Goal: Task Accomplishment & Management: Complete application form

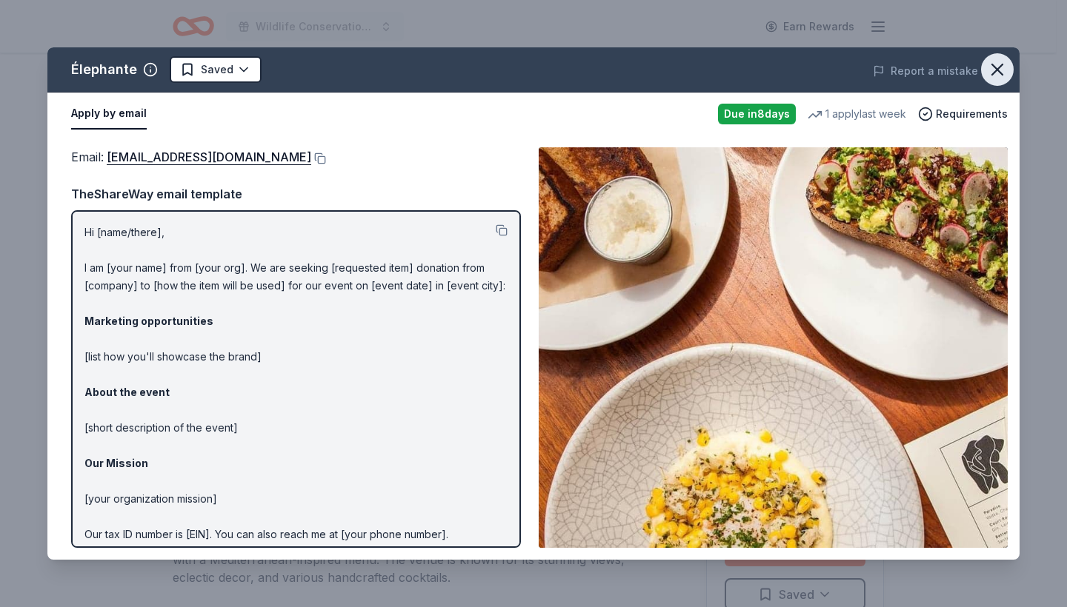
click at [990, 74] on icon "button" at bounding box center [997, 69] width 21 height 21
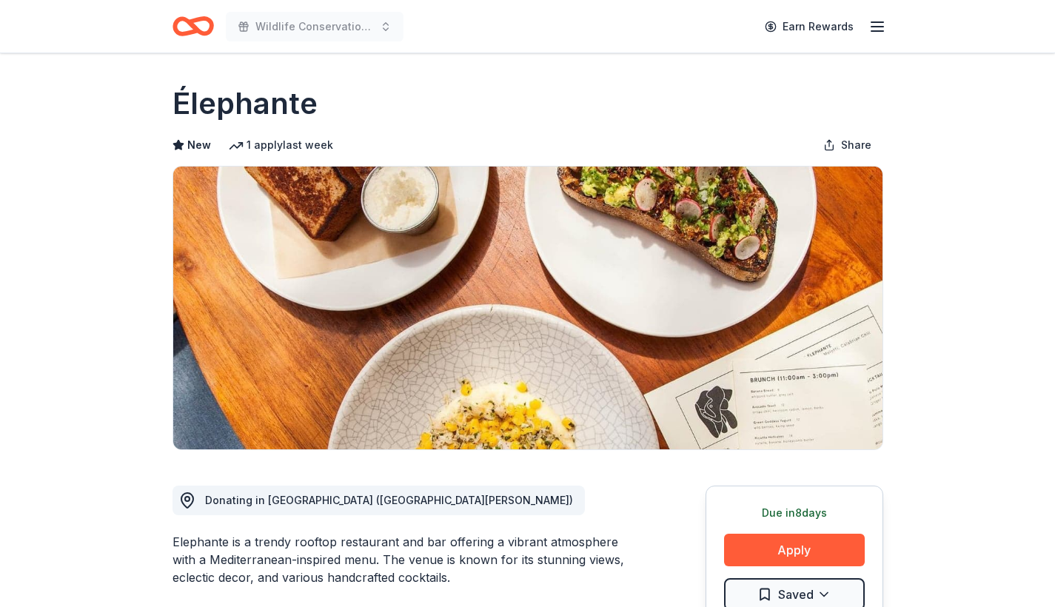
click at [193, 30] on icon "Home" at bounding box center [186, 26] width 23 height 15
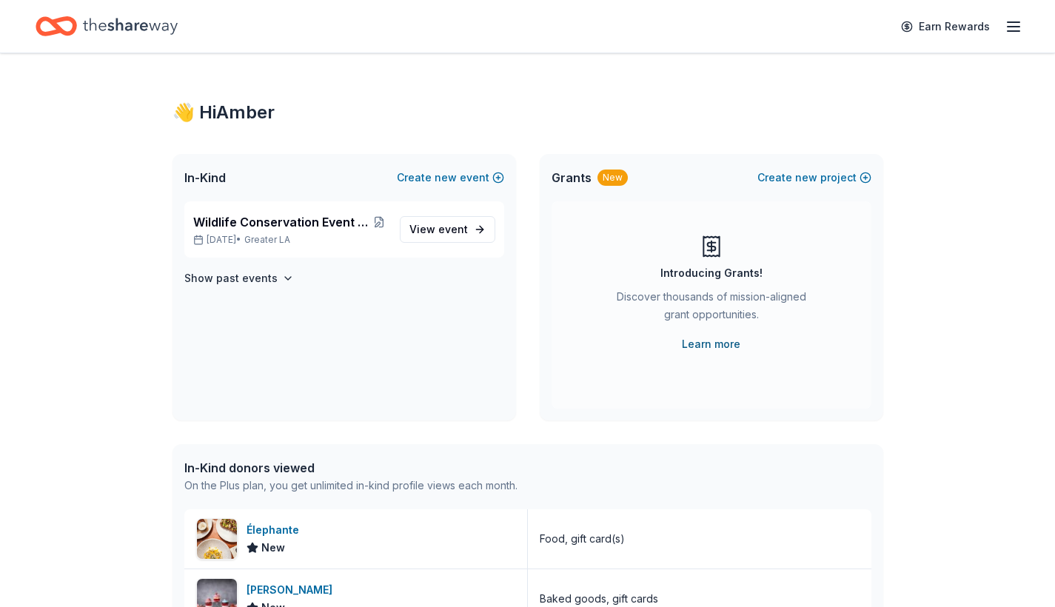
click at [710, 341] on link "Learn more" at bounding box center [711, 345] width 59 height 18
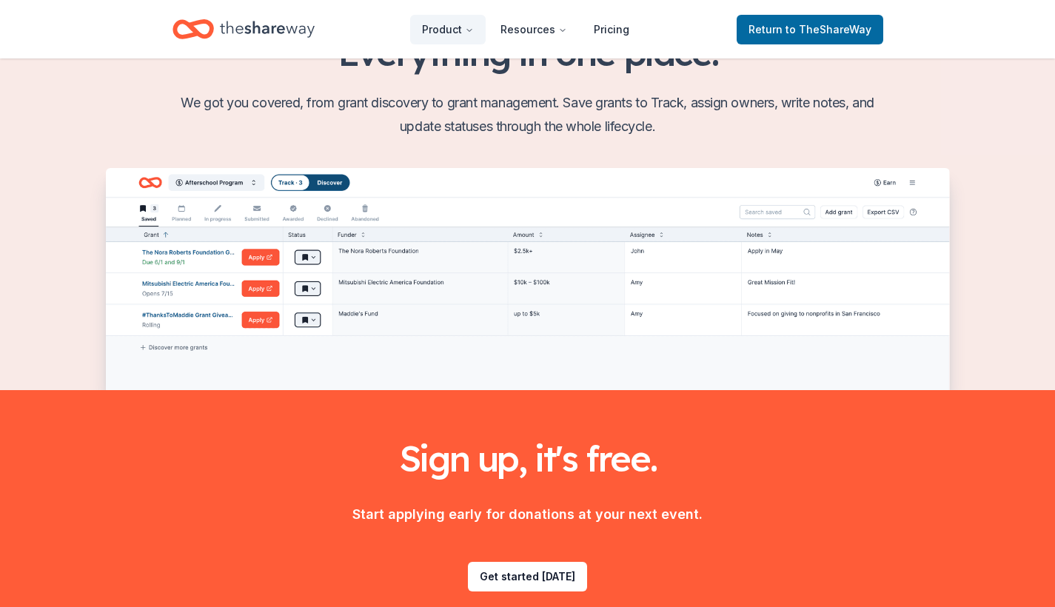
scroll to position [1732, 0]
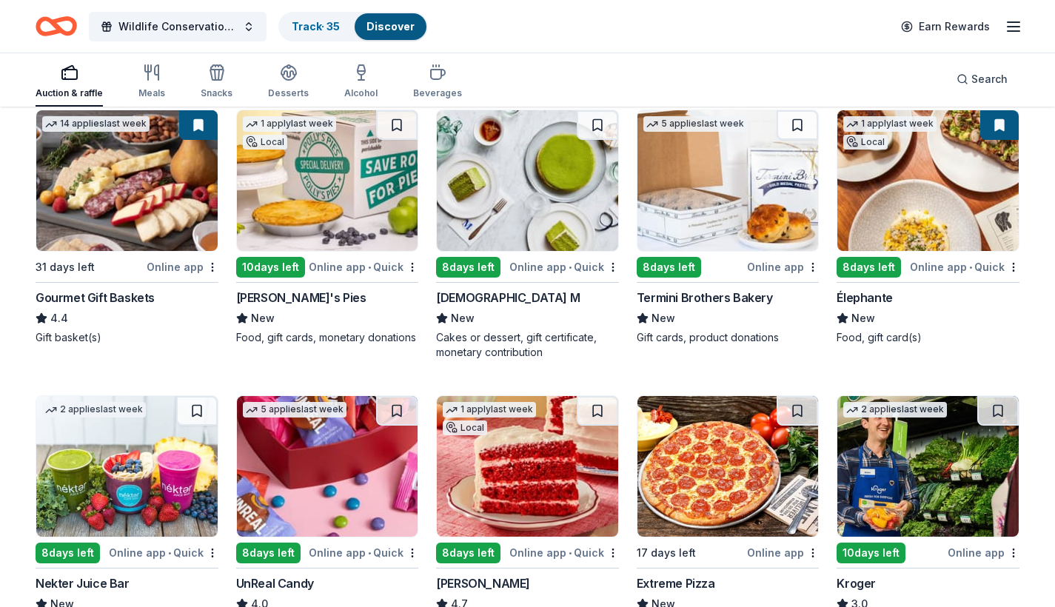
scroll to position [434, 0]
click at [117, 213] on img at bounding box center [126, 180] width 181 height 141
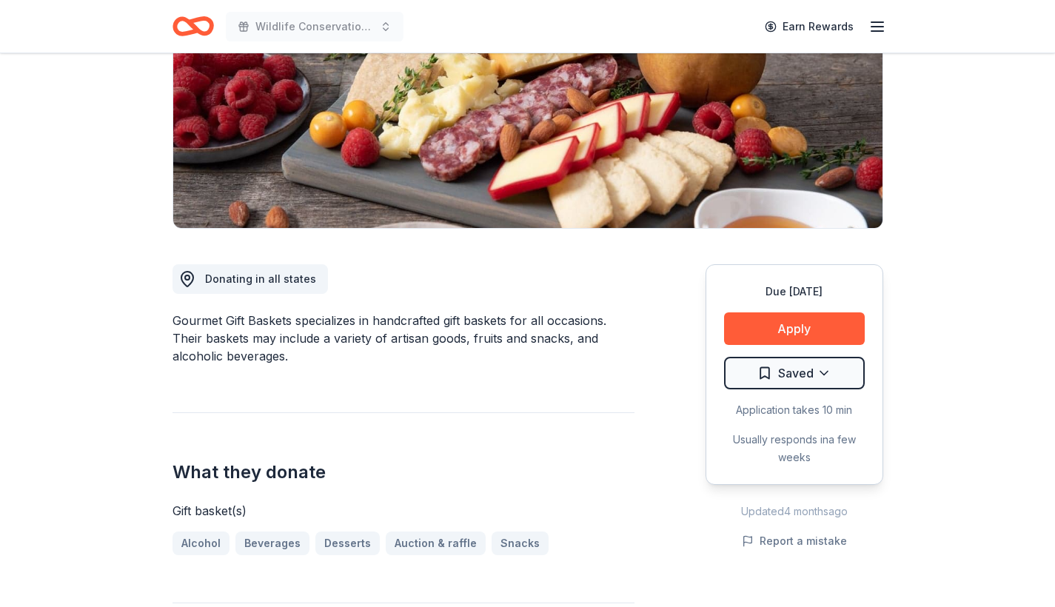
scroll to position [227, 0]
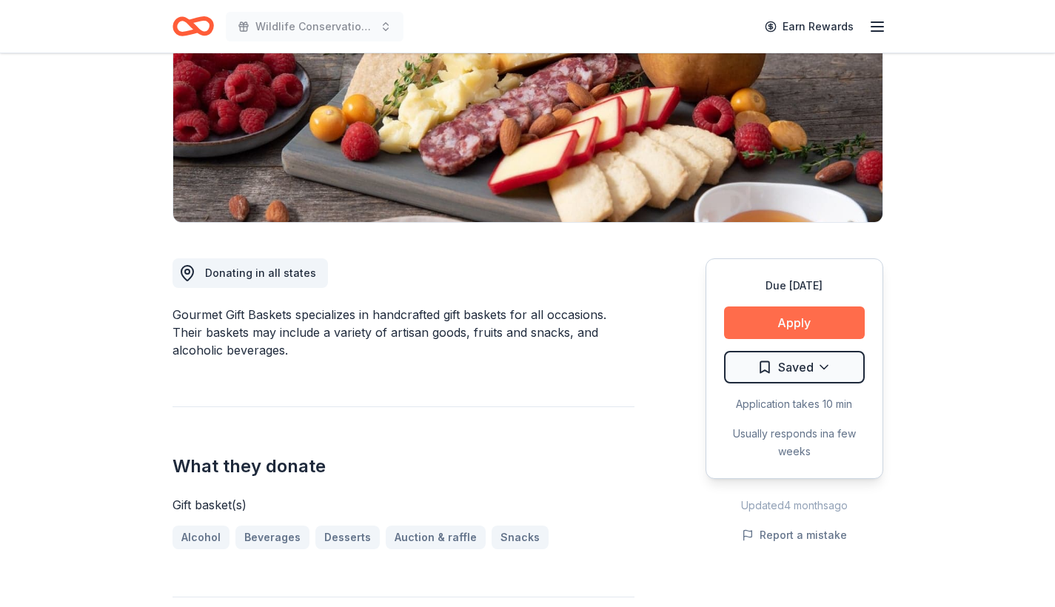
click at [810, 321] on button "Apply" at bounding box center [794, 323] width 141 height 33
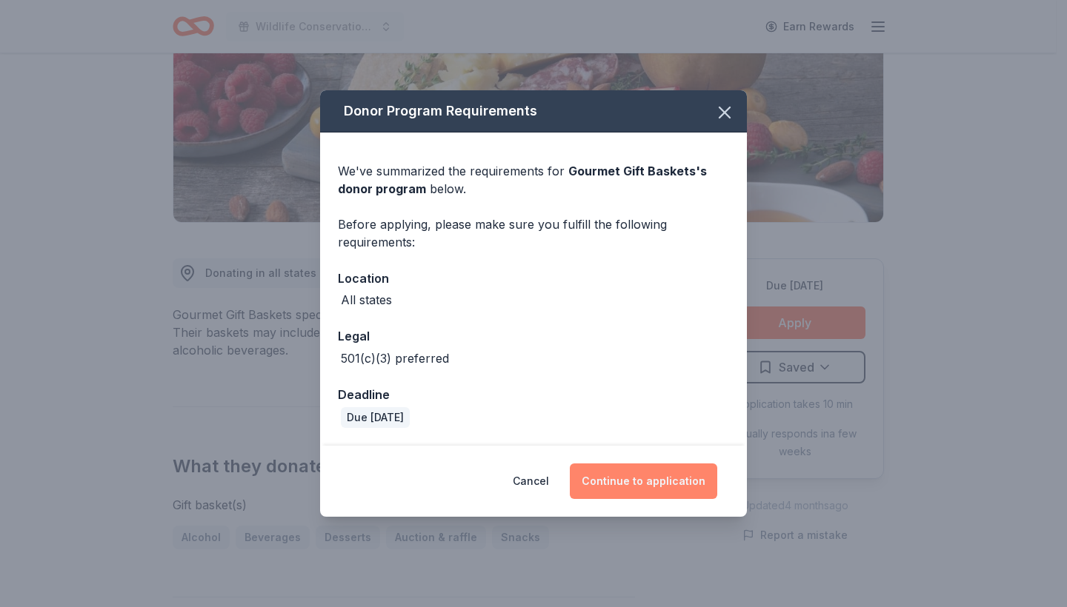
click at [613, 487] on button "Continue to application" at bounding box center [643, 482] width 147 height 36
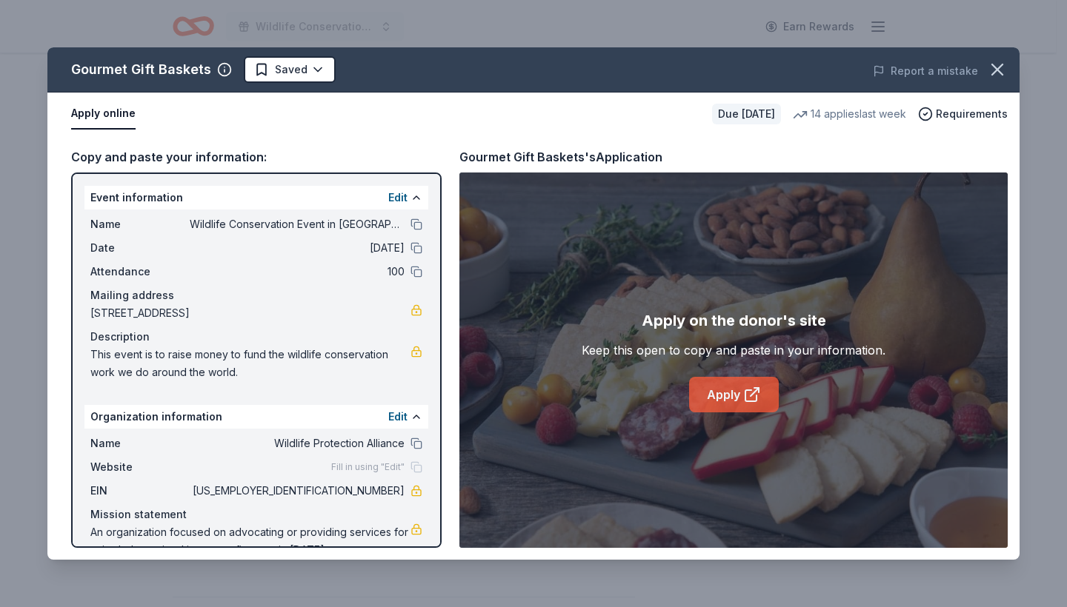
click at [730, 406] on link "Apply" at bounding box center [734, 395] width 90 height 36
drag, startPoint x: 392, startPoint y: 490, endPoint x: 334, endPoint y: 493, distance: 57.8
click at [334, 493] on span "88-3606329" at bounding box center [297, 491] width 215 height 18
click at [998, 67] on icon "button" at bounding box center [997, 69] width 21 height 21
